Goal: Navigation & Orientation: Find specific page/section

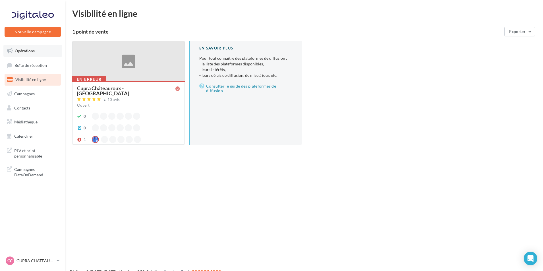
click at [32, 51] on span "Opérations" at bounding box center [25, 50] width 20 height 5
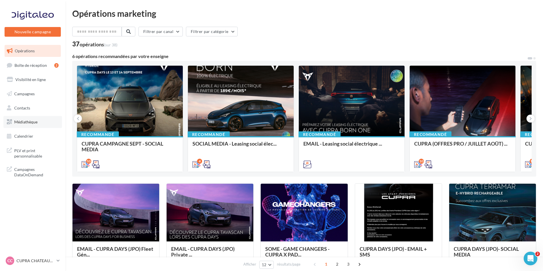
click at [40, 119] on link "Médiathèque" at bounding box center [32, 122] width 59 height 12
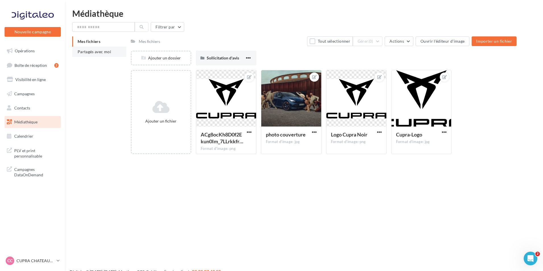
click at [98, 52] on span "Partagés avec moi" at bounding box center [95, 51] width 34 height 5
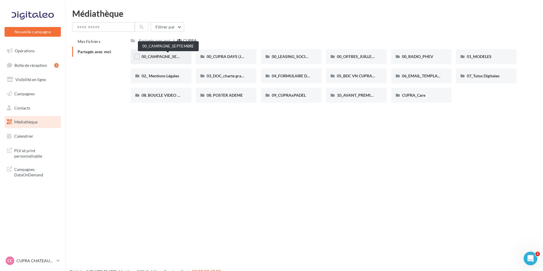
click at [159, 56] on span "00_CAMPAGNE_SEPTEMBRE" at bounding box center [168, 56] width 53 height 5
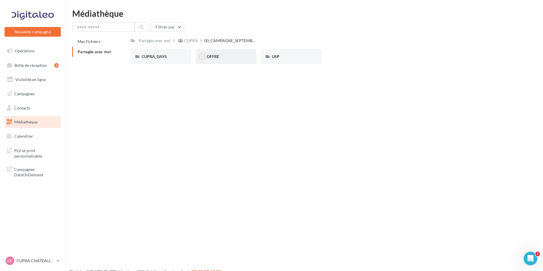
click at [223, 58] on div "OFFRE" at bounding box center [226, 57] width 39 height 6
click at [170, 58] on div "CUPRA_DAYS" at bounding box center [161, 57] width 39 height 6
click at [290, 59] on div "USP" at bounding box center [291, 57] width 39 height 6
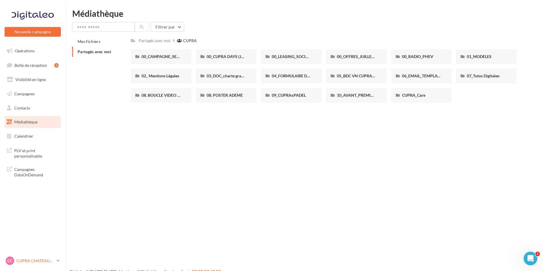
click at [48, 261] on p "CUPRA CHATEAUROUX" at bounding box center [35, 261] width 38 height 6
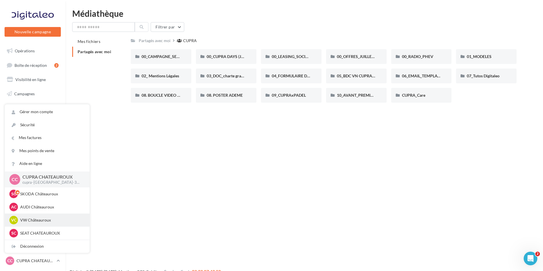
click at [53, 222] on p "VW Châteauroux" at bounding box center [51, 220] width 63 height 6
